Goal: Task Accomplishment & Management: Use online tool/utility

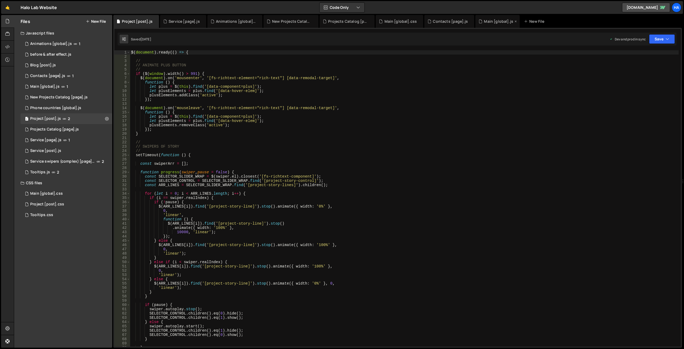
click at [483, 24] on div "Main [global].js" at bounding box center [497, 21] width 44 height 13
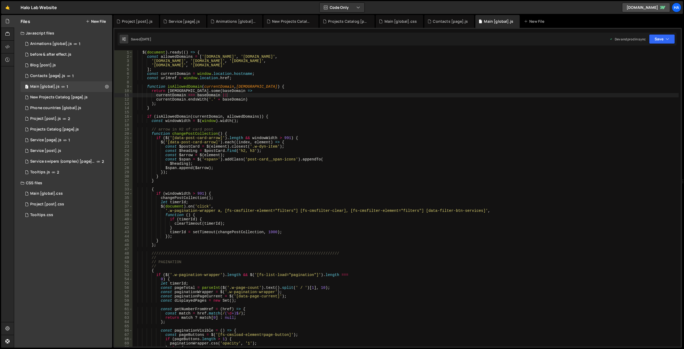
type textarea "if (isAllowedDomain(currentDomain, allowedDomains)) {"
click at [373, 116] on div "$ ( document ) . ready (( ) => { const allowedDomains = [ '[DOMAIN_NAME]' , '[D…" at bounding box center [405, 202] width 546 height 304
type input "data-post-card-arrow"
click at [209, 135] on div "$ ( document ) . ready (( ) => { const allowedDomains = [ '[DOMAIN_NAME]' , '[D…" at bounding box center [405, 202] width 546 height 304
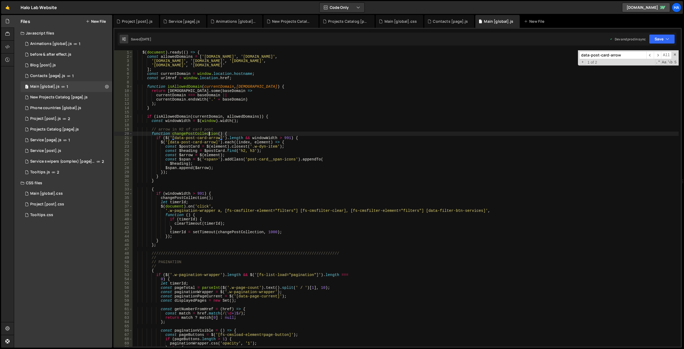
click at [209, 135] on div "$ ( document ) . ready (( ) => { const allowedDomains = [ '[DOMAIN_NAME]' , '[D…" at bounding box center [405, 202] width 546 height 304
click at [228, 134] on div "$ ( document ) . ready (( ) => { const allowedDomains = [ '[DOMAIN_NAME]' , '[D…" at bounding box center [405, 202] width 546 height 304
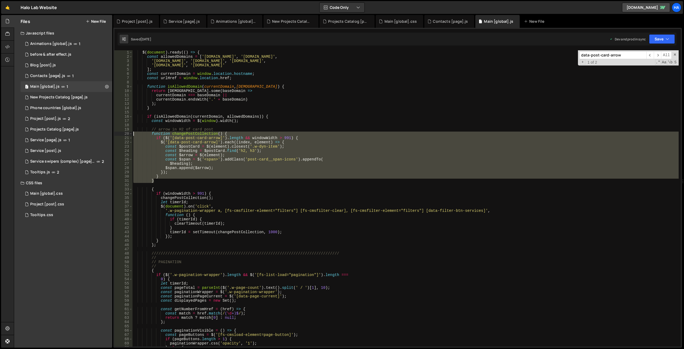
drag, startPoint x: 161, startPoint y: 179, endPoint x: 114, endPoint y: 134, distance: 65.7
click at [114, 134] on div "function changePostCollection() { 1 2 3 4 5 6 7 8 9 10 11 12 13 14 15 16 17 18 …" at bounding box center [397, 187] width 568 height 319
type textarea "function changePostCollection() { if ($('[data-post-card-arrow]').length && win…"
click at [207, 124] on div "$ ( document ) . ready (( ) => { const allowedDomains = [ '[DOMAIN_NAME]' , '[D…" at bounding box center [405, 202] width 546 height 304
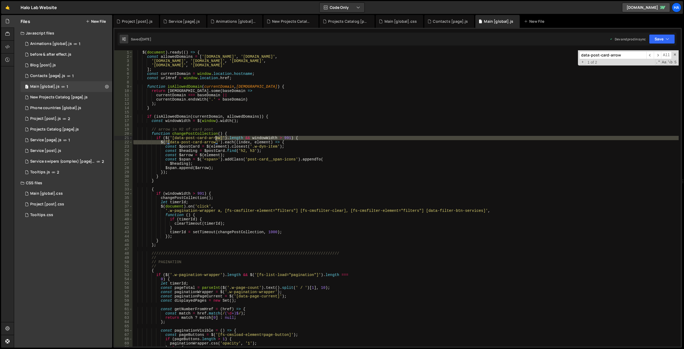
drag, startPoint x: 170, startPoint y: 142, endPoint x: 216, endPoint y: 140, distance: 46.0
click at [216, 140] on div "$ ( document ) . ready (( ) => { const allowedDomains = [ '[DOMAIN_NAME]' , '[D…" at bounding box center [405, 202] width 546 height 304
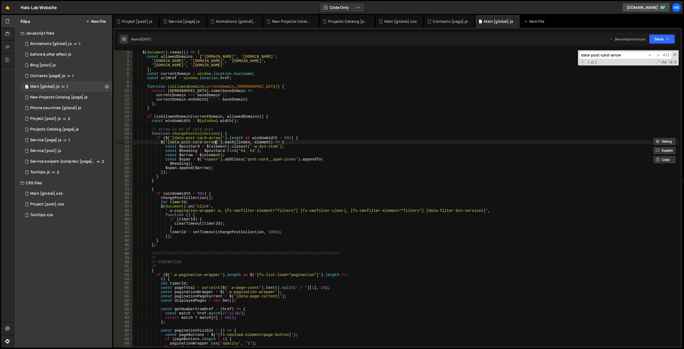
click at [216, 140] on div "$ ( document ) . ready (( ) => { const allowedDomains = [ '[DOMAIN_NAME]' , '[D…" at bounding box center [405, 202] width 546 height 304
click at [170, 142] on div "$ ( document ) . ready (( ) => { const allowedDomains = [ '[DOMAIN_NAME]' , '[D…" at bounding box center [405, 202] width 546 height 304
click at [255, 147] on div "$ ( document ) . ready (( ) => { const allowedDomains = [ '[DOMAIN_NAME]' , '[D…" at bounding box center [405, 202] width 546 height 304
click at [254, 149] on div "$ ( document ) . ready (( ) => { const allowedDomains = [ '[DOMAIN_NAME]' , '[D…" at bounding box center [405, 202] width 546 height 304
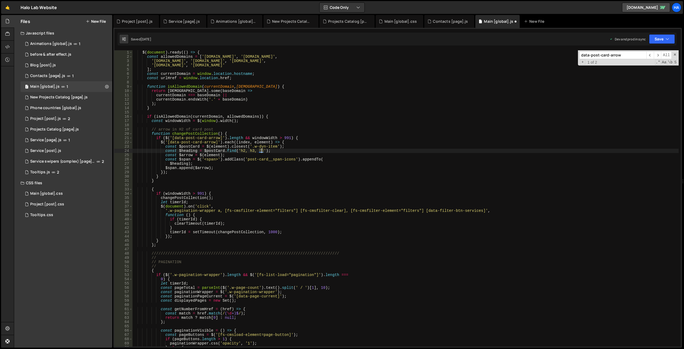
paste textarea "data-post-card-title"
drag, startPoint x: 278, startPoint y: 146, endPoint x: 255, endPoint y: 146, distance: 22.7
click at [255, 146] on div "$ ( document ) . ready (( ) => { const allowedDomains = [ '[DOMAIN_NAME]' , '[D…" at bounding box center [405, 202] width 546 height 304
click at [301, 129] on div "$ ( document ) . ready (( ) => { const allowedDomains = [ '[DOMAIN_NAME]' , '[D…" at bounding box center [405, 202] width 546 height 304
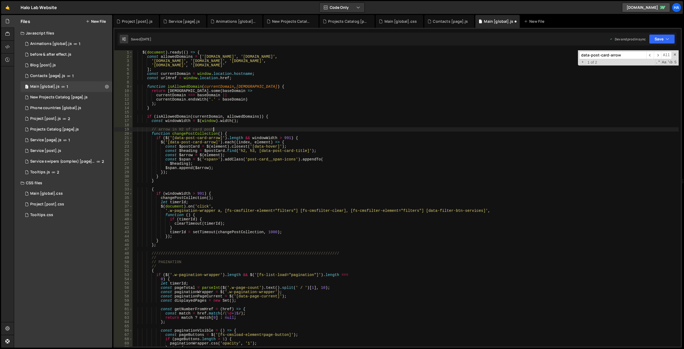
scroll to position [0, 5]
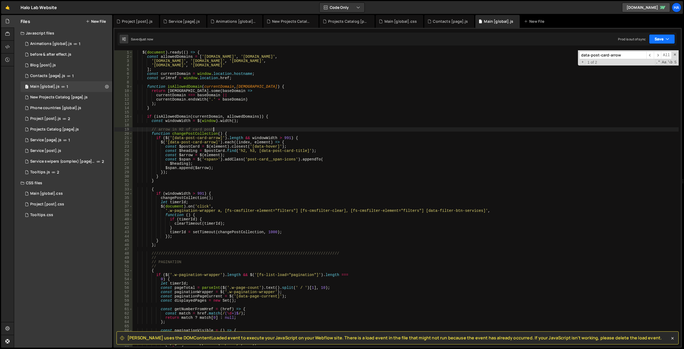
type textarea "// arrow in H2 of card post"
click at [672, 40] on button "Save" at bounding box center [662, 39] width 26 height 10
click at [636, 75] on div "[DATE]" at bounding box center [630, 75] width 10 height 5
